Goal: Information Seeking & Learning: Learn about a topic

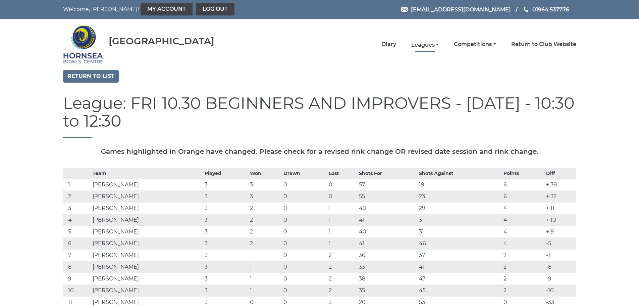
click at [432, 43] on link "Leagues" at bounding box center [425, 44] width 28 height 7
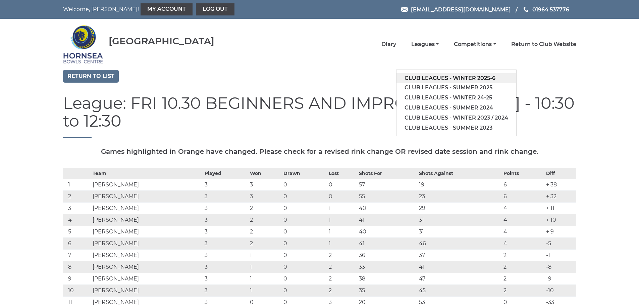
click at [446, 78] on link "Club leagues - Winter 2025-6" at bounding box center [456, 78] width 120 height 10
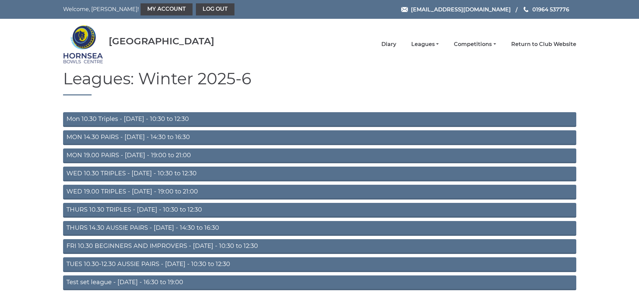
drag, startPoint x: 147, startPoint y: 115, endPoint x: 166, endPoint y: 117, distance: 19.3
click at [147, 115] on link "Mon 10.30 Triples - [DATE] - 10:30 to 12:30" at bounding box center [319, 119] width 513 height 15
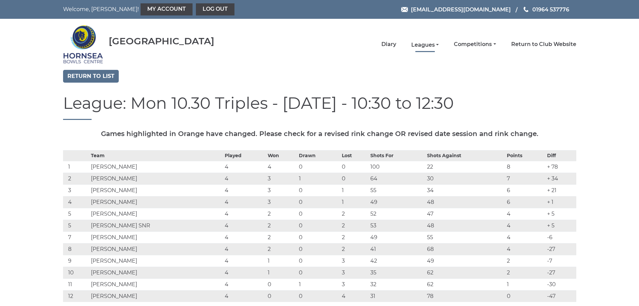
click at [435, 45] on link "Leagues" at bounding box center [425, 44] width 28 height 7
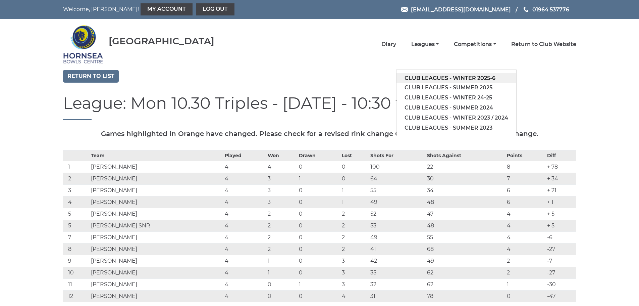
click at [462, 77] on link "Club leagues - Winter 2025-6" at bounding box center [456, 78] width 120 height 10
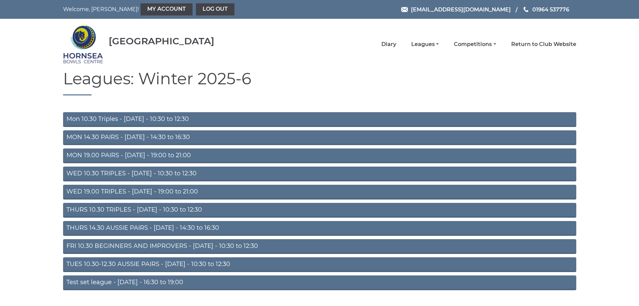
drag, startPoint x: 133, startPoint y: 246, endPoint x: 138, endPoint y: 246, distance: 5.4
click at [133, 246] on link "FRI 10.30 BEGINNERS AND IMPROVERS - [DATE] - 10:30 to 12:30" at bounding box center [319, 246] width 513 height 15
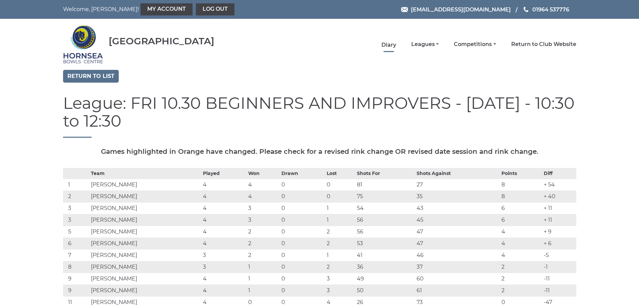
click at [393, 46] on link "Diary" at bounding box center [388, 44] width 15 height 7
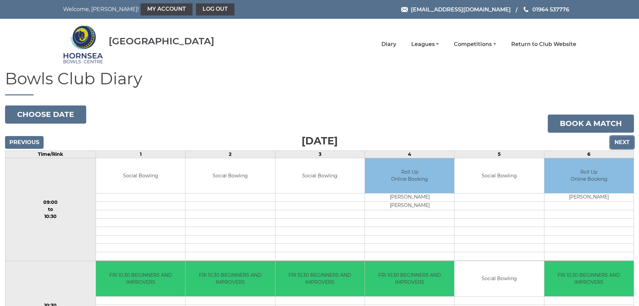
click at [619, 142] on input "Next" at bounding box center [622, 142] width 24 height 13
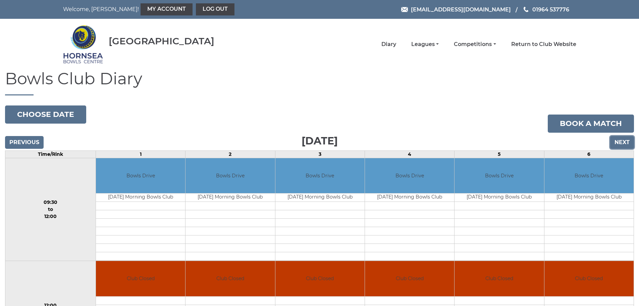
click at [620, 143] on input "Next" at bounding box center [622, 142] width 24 height 13
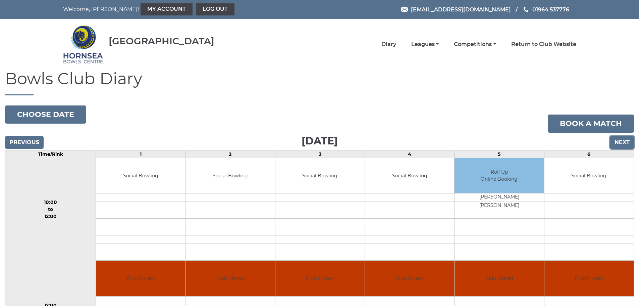
click at [620, 143] on input "Next" at bounding box center [622, 142] width 24 height 13
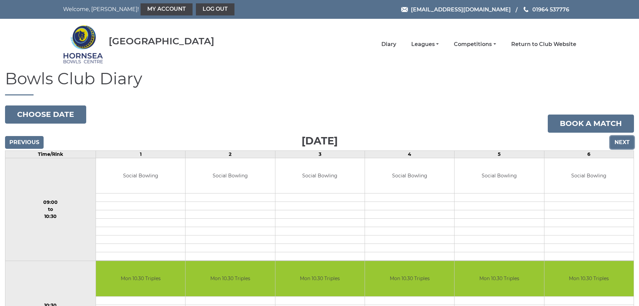
click at [620, 143] on input "Next" at bounding box center [622, 142] width 24 height 13
